Goal: Task Accomplishment & Management: Manage account settings

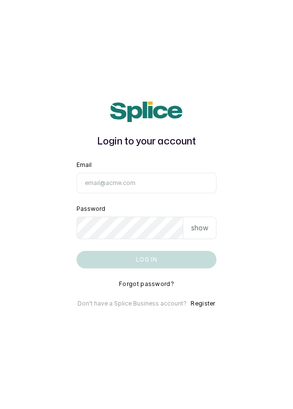
click at [132, 193] on input "Email" at bounding box center [147, 183] width 140 height 20
type input "[EMAIL_ADDRESS][DOMAIN_NAME]"
click at [77, 251] on button "Log in" at bounding box center [147, 260] width 140 height 18
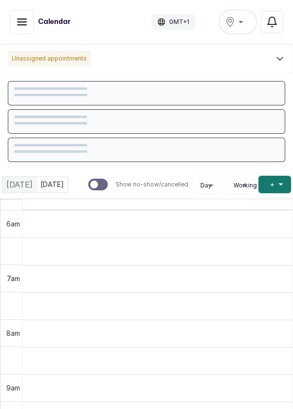
scroll to position [328, 0]
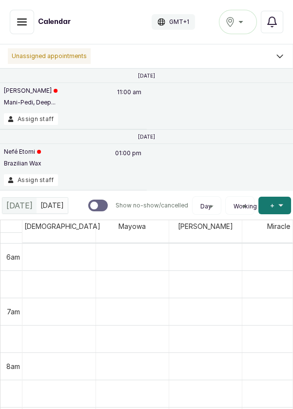
click at [249, 23] on div "Ikoyi" at bounding box center [237, 22] width 25 height 12
click at [35, 179] on button "Assign staff" at bounding box center [31, 180] width 54 height 12
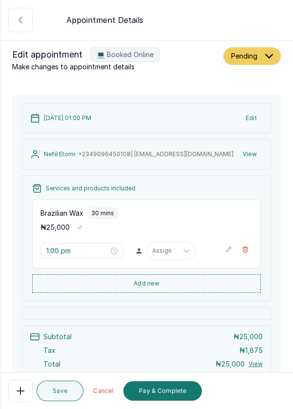
click at [4, 384] on div "Save Cancel Pay & Complete" at bounding box center [146, 391] width 293 height 36
click at [18, 396] on icon "button" at bounding box center [21, 391] width 12 height 12
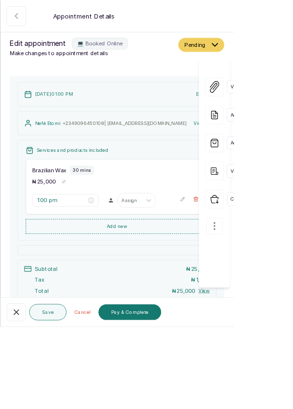
click at [275, 273] on button "button" at bounding box center [268, 283] width 20 height 20
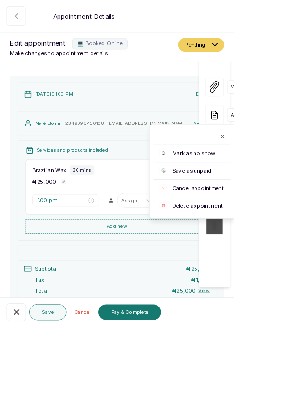
click at [251, 253] on span "Delete appointment" at bounding box center [248, 258] width 64 height 10
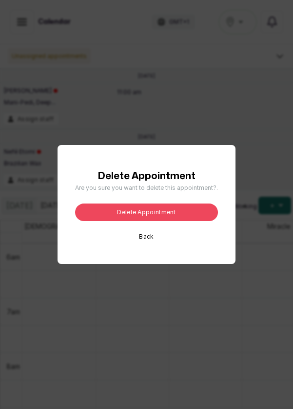
click at [149, 221] on button "Delete appointment" at bounding box center [146, 212] width 143 height 18
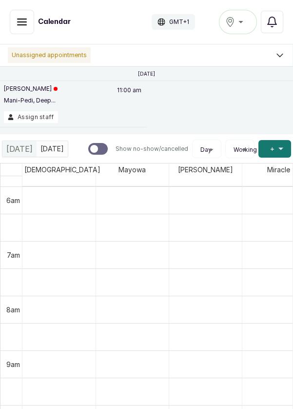
click at [234, 28] on button "Ikoyi" at bounding box center [238, 22] width 38 height 24
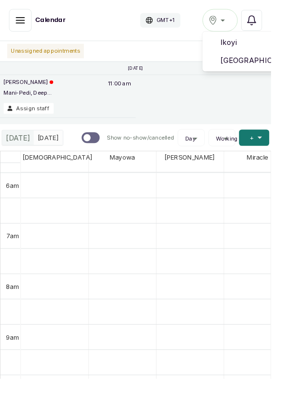
click at [278, 66] on span "Victoria Island" at bounding box center [273, 65] width 70 height 12
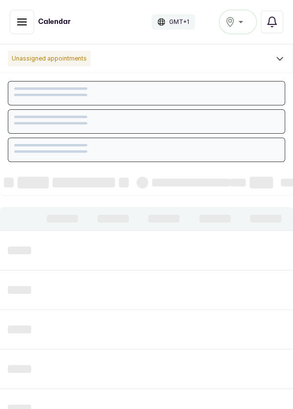
scroll to position [328, 0]
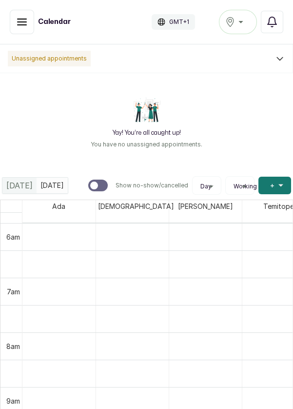
click at [21, 23] on icon "button" at bounding box center [22, 22] width 12 height 12
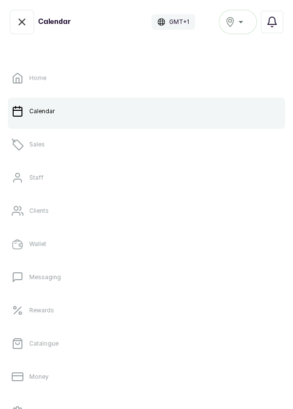
click at [46, 144] on link "Sales" at bounding box center [146, 144] width 277 height 27
